Goal: Information Seeking & Learning: Learn about a topic

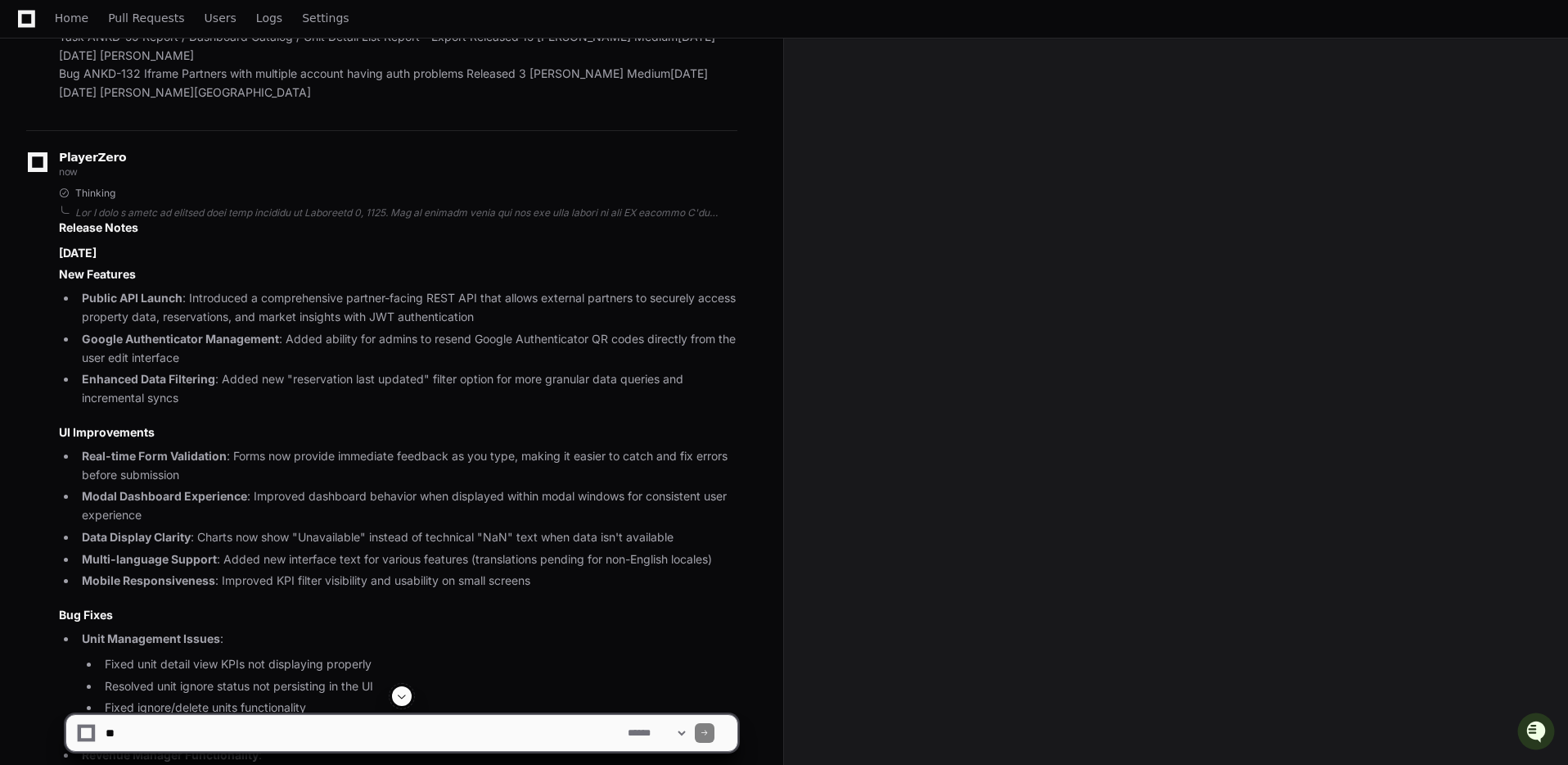
click at [501, 731] on textarea at bounding box center [363, 732] width 522 height 36
type textarea "**********"
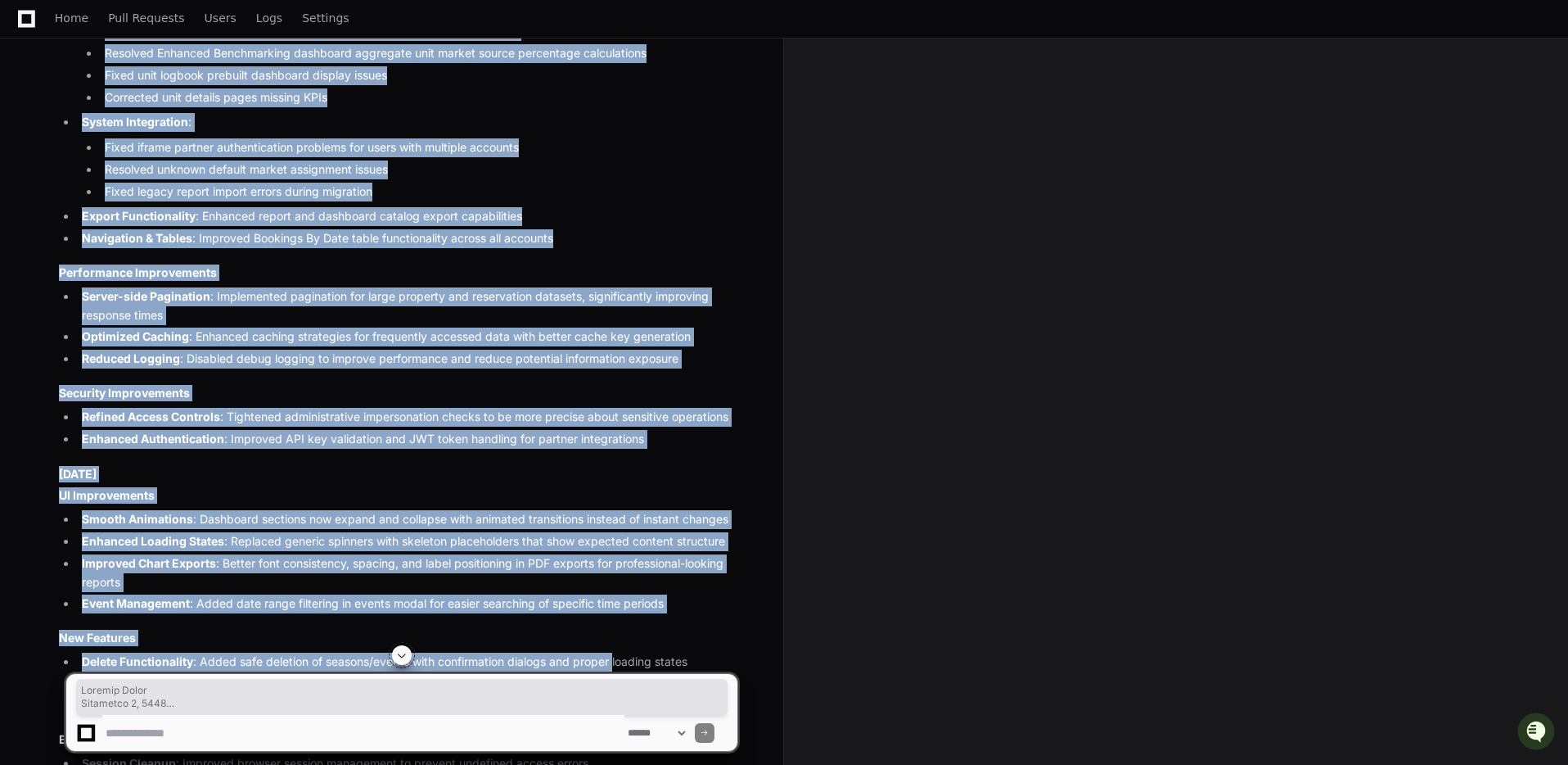
scroll to position [6996, 0]
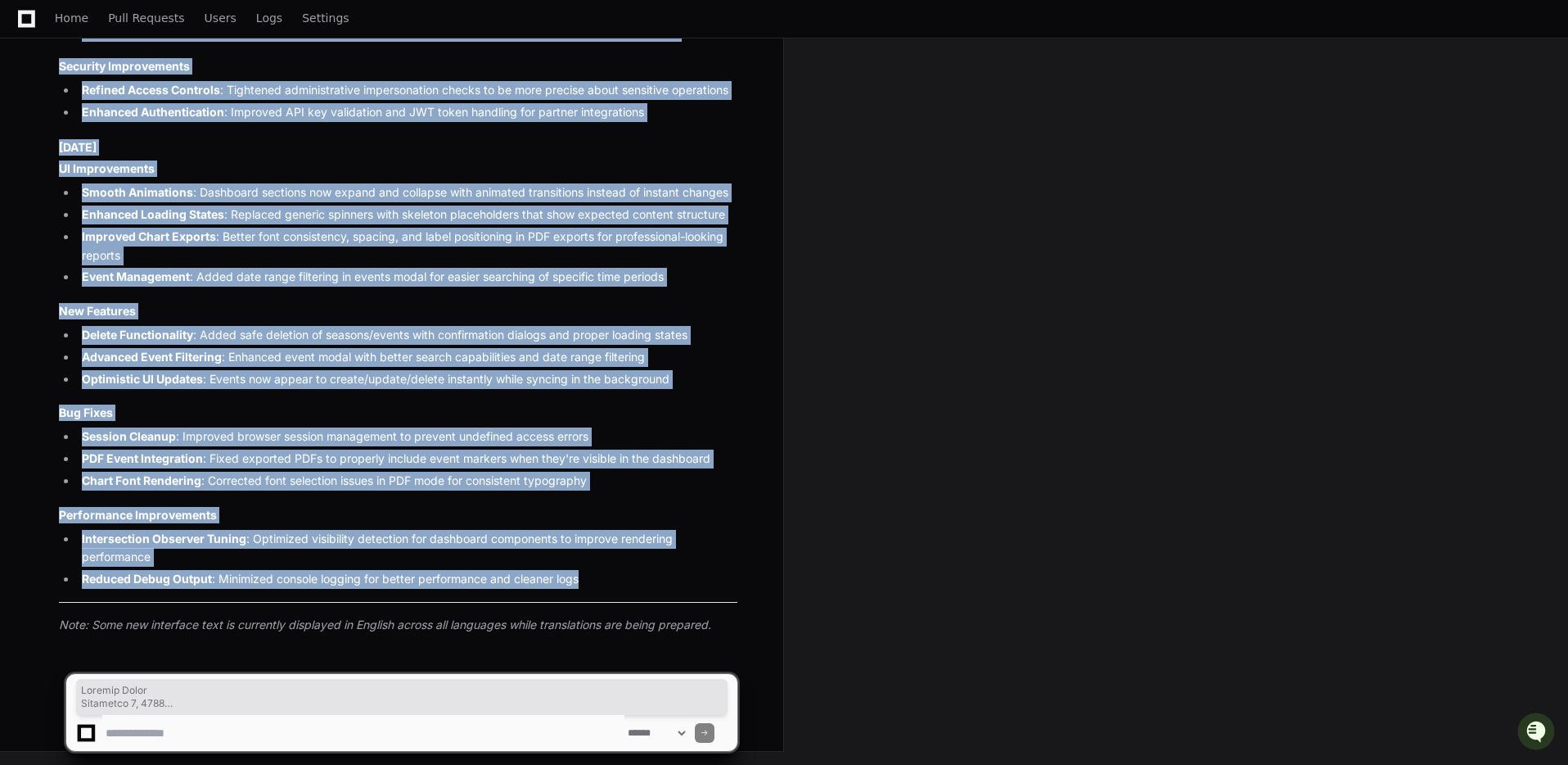
drag, startPoint x: 59, startPoint y: 181, endPoint x: 734, endPoint y: 591, distance: 789.8
copy article "Release Notes [DATE] New Features Public API Launch : Introduced a comprehensiv…"
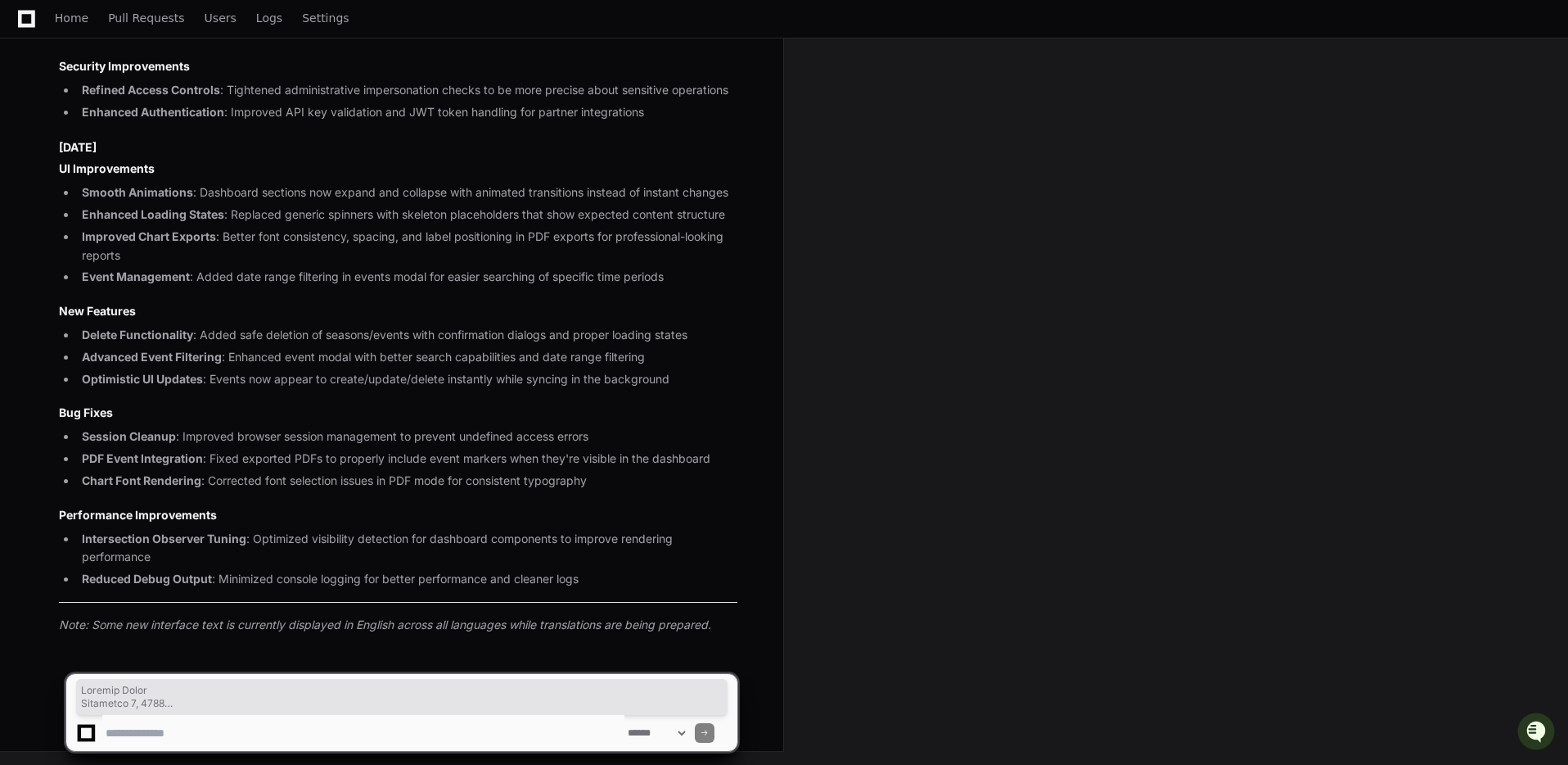
click at [720, 317] on h4 "New Features" at bounding box center [399, 311] width 679 height 17
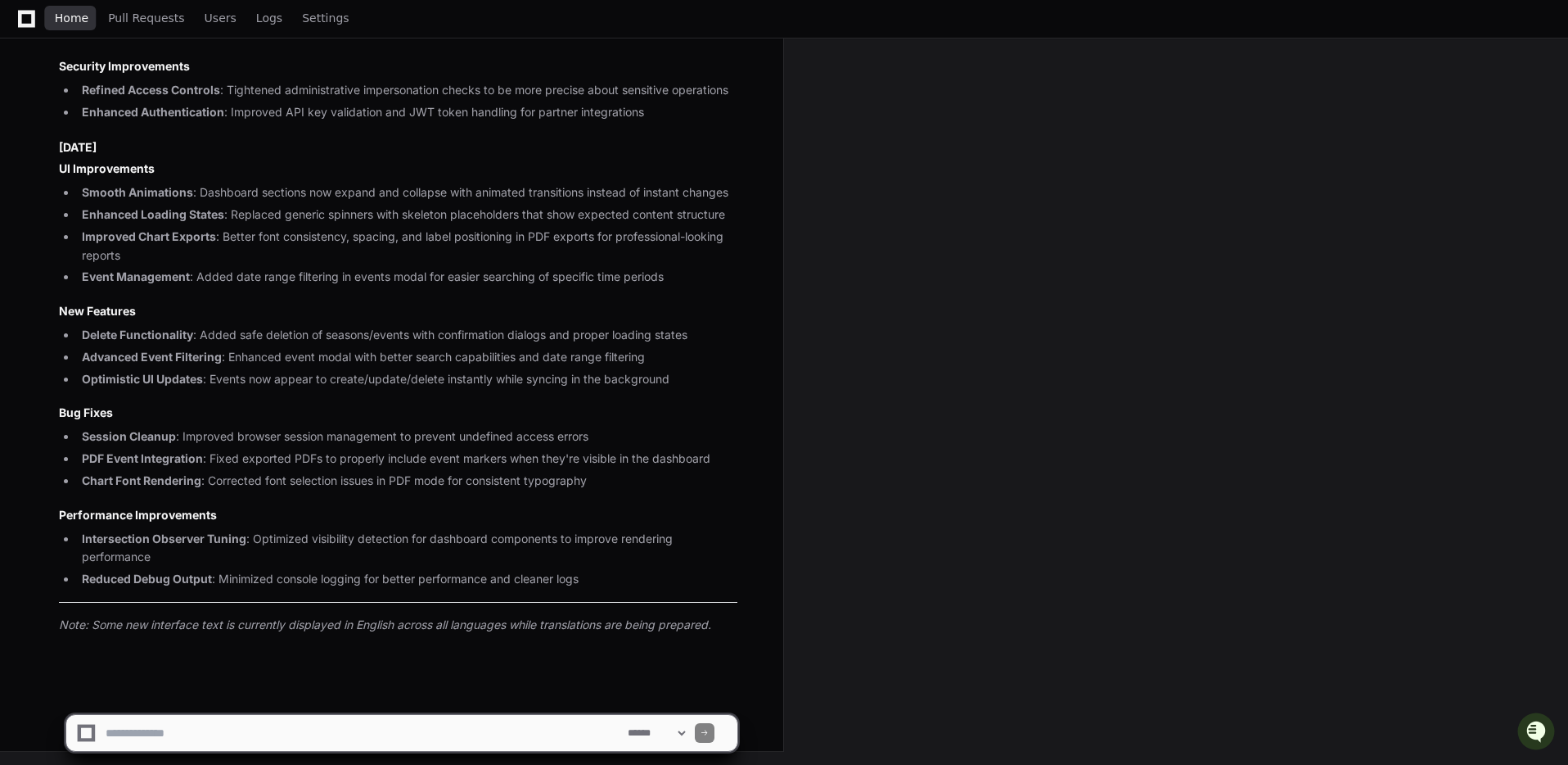
click at [61, 13] on span "Home" at bounding box center [72, 18] width 34 height 10
